Goal: Information Seeking & Learning: Learn about a topic

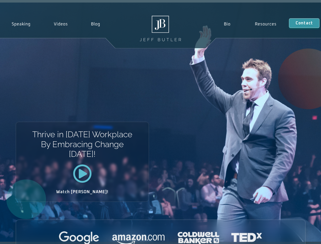
click at [161, 122] on div "Thrive in Tomorrow’s Workplace By Embracing Change Today! Watch Jeff!" at bounding box center [160, 122] width 321 height 239
click at [161, 122] on div "Thrive in [DATE] Workplace By Embracing Change [DATE]! Watch [PERSON_NAME]!" at bounding box center [160, 122] width 321 height 239
